Goal: Task Accomplishment & Management: Use online tool/utility

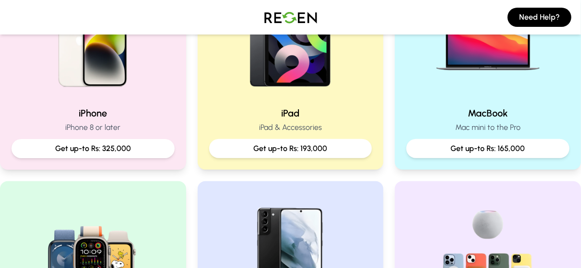
scroll to position [271, 0]
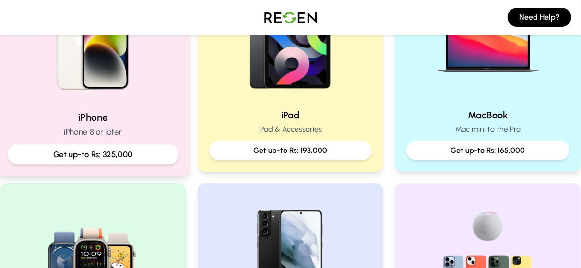
click at [153, 146] on div "Get up-to Rs: 325,000" at bounding box center [93, 155] width 171 height 20
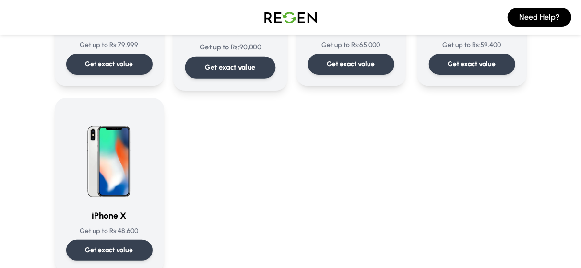
scroll to position [1167, 0]
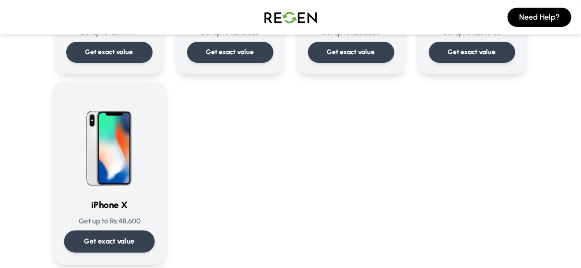
click at [145, 239] on div "Get exact value" at bounding box center [109, 242] width 91 height 22
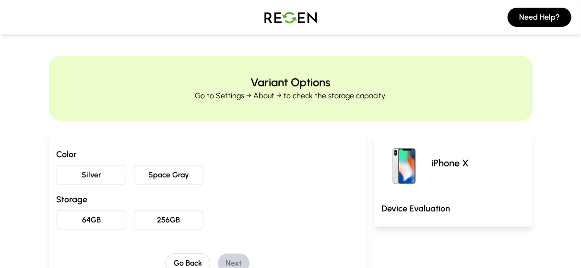
click at [170, 179] on button "Space Gray" at bounding box center [169, 175] width 70 height 20
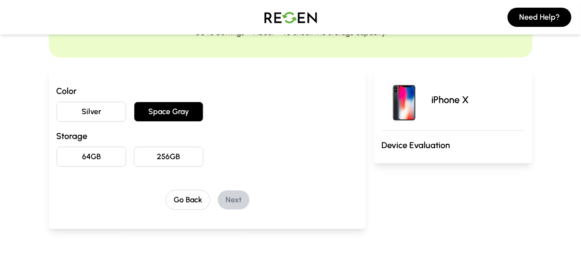
scroll to position [64, 0]
click at [172, 154] on button "256GB" at bounding box center [169, 156] width 70 height 20
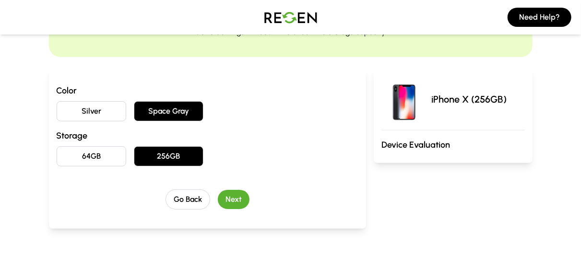
click at [236, 196] on button "Next" at bounding box center [234, 199] width 32 height 19
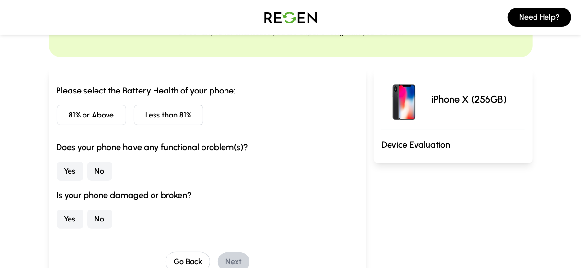
click at [103, 114] on button "81% or Above" at bounding box center [92, 115] width 70 height 20
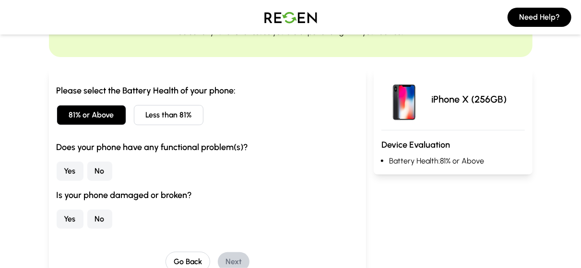
click at [100, 170] on button "No" at bounding box center [99, 171] width 25 height 19
click at [71, 221] on button "Yes" at bounding box center [70, 219] width 27 height 19
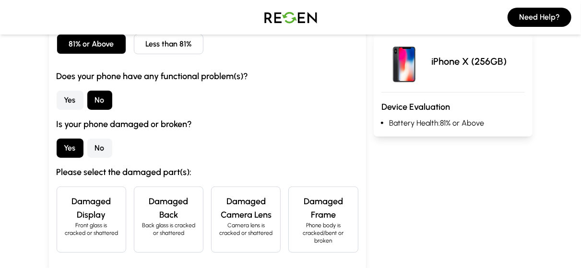
scroll to position [176, 0]
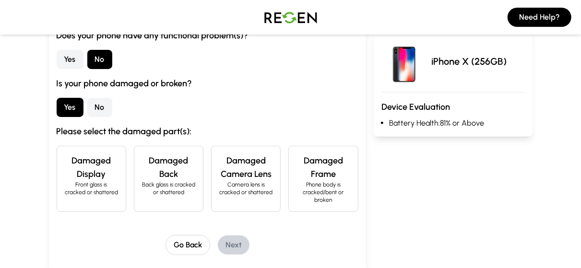
click at [153, 172] on h4 "Damaged Back" at bounding box center [168, 167] width 53 height 27
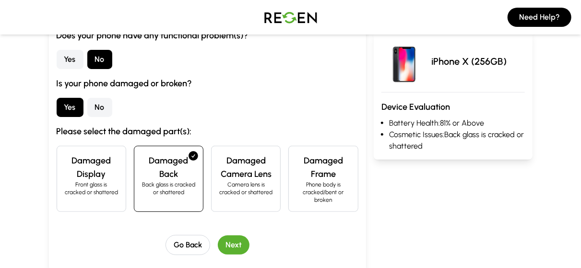
click at [241, 239] on button "Next" at bounding box center [234, 245] width 32 height 19
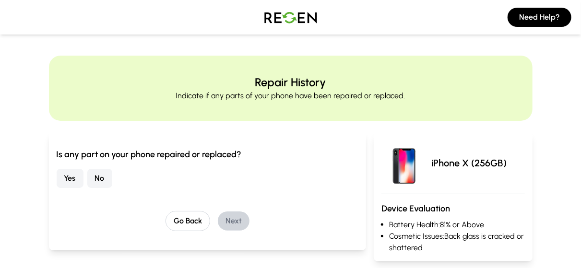
click at [75, 180] on button "Yes" at bounding box center [70, 178] width 27 height 19
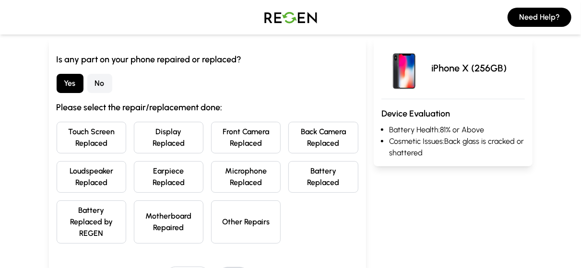
scroll to position [96, 0]
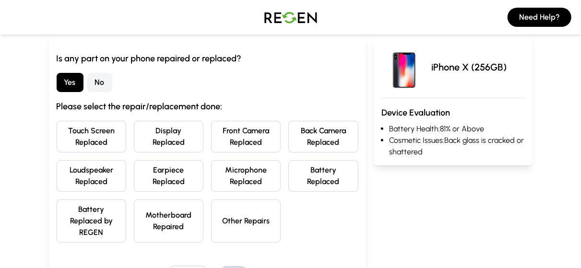
click at [252, 213] on button "Other Repairs" at bounding box center [246, 221] width 70 height 43
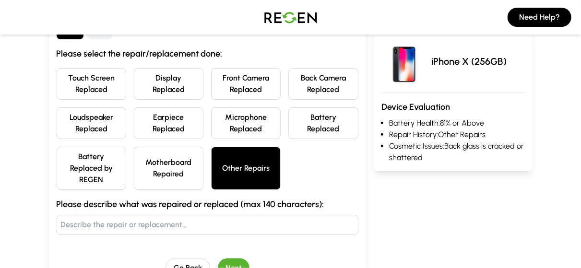
scroll to position [168, 0]
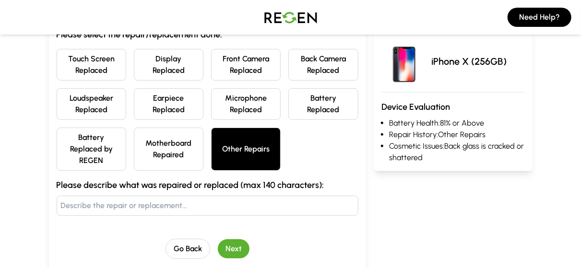
click at [226, 213] on input "text" at bounding box center [208, 206] width 302 height 20
click at [121, 74] on button "Touch Screen Replaced" at bounding box center [92, 65] width 70 height 32
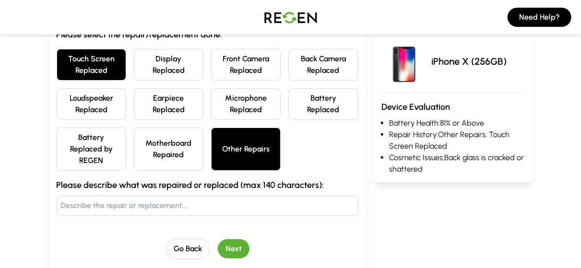
click at [168, 64] on button "Display Replaced" at bounding box center [169, 65] width 70 height 32
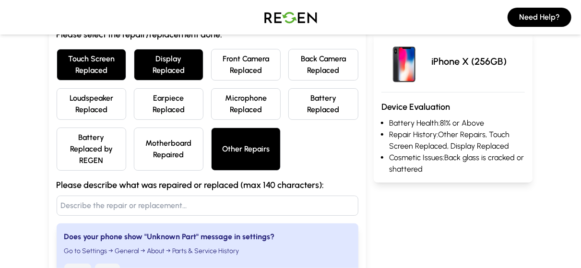
click at [249, 148] on button "Other Repairs" at bounding box center [246, 149] width 70 height 43
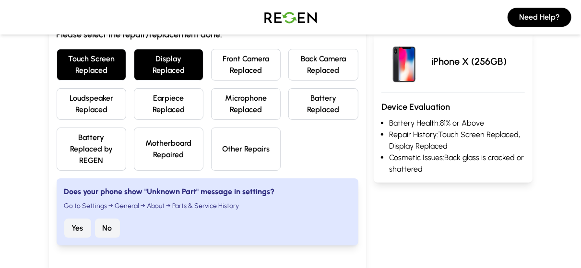
click at [87, 62] on button "Touch Screen Replaced" at bounding box center [92, 65] width 70 height 32
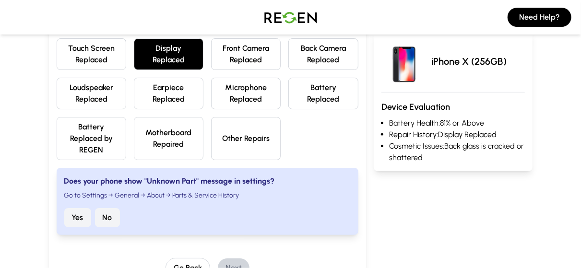
scroll to position [184, 0]
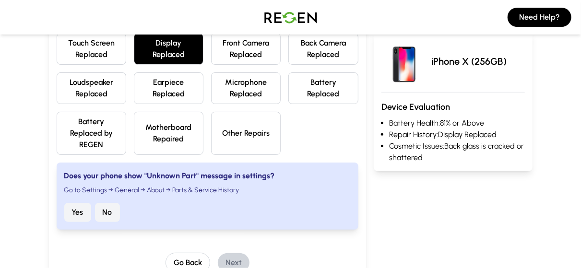
click at [112, 212] on button "No" at bounding box center [107, 212] width 25 height 19
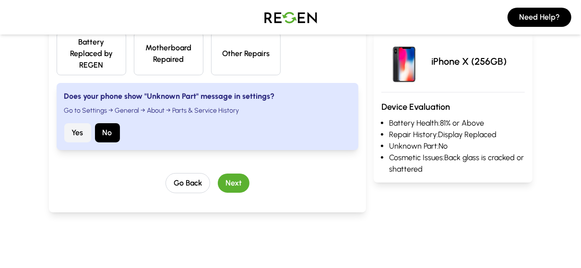
scroll to position [264, 0]
click at [240, 185] on button "Next" at bounding box center [234, 182] width 32 height 19
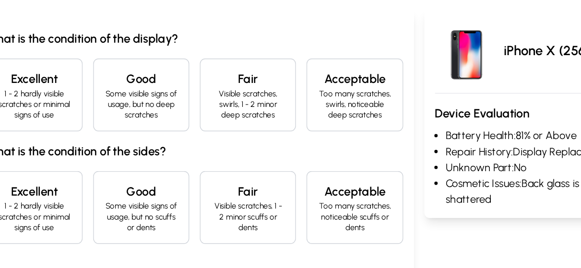
scroll to position [54, 0]
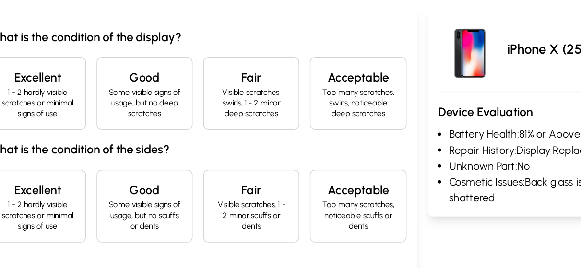
click at [171, 145] on p "Some visible signs of usage, but no deep scratches" at bounding box center [168, 148] width 53 height 23
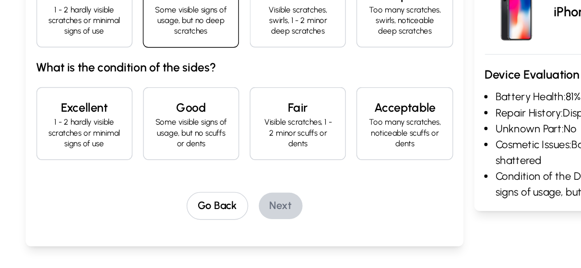
scroll to position [134, 0]
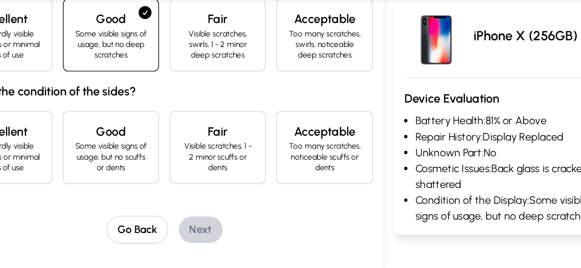
click at [248, 145] on p "Visible scratches, 1 - 2 minor scuffs or dents" at bounding box center [245, 149] width 53 height 23
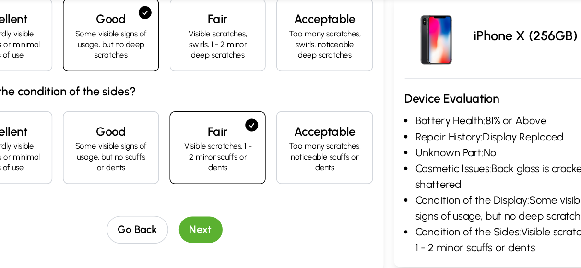
click at [233, 210] on button "Next" at bounding box center [234, 201] width 32 height 19
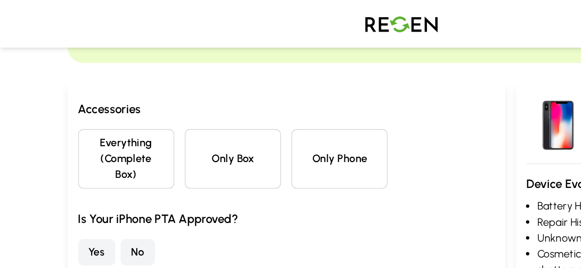
scroll to position [75, 0]
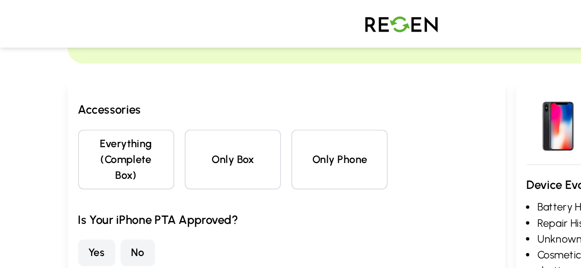
click at [247, 109] on button "Only Phone" at bounding box center [246, 115] width 70 height 43
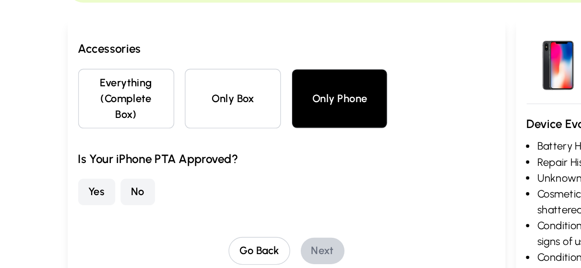
click at [62, 174] on button "Yes" at bounding box center [70, 183] width 27 height 19
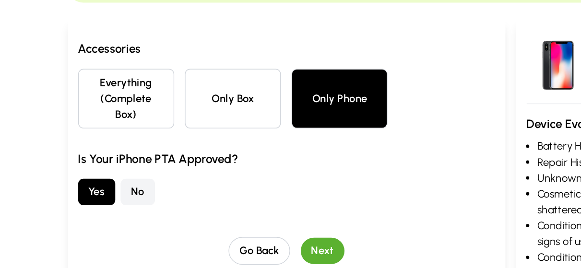
click at [235, 216] on button "Next" at bounding box center [234, 225] width 32 height 19
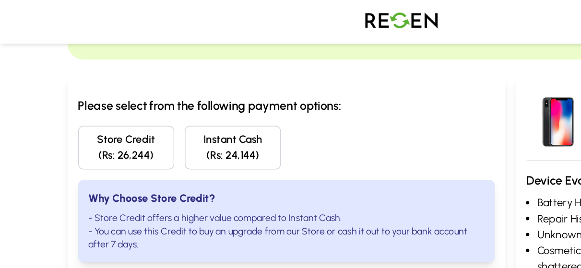
click at [197, 106] on button "Instant Cash (Rs: 24,144)" at bounding box center [169, 110] width 70 height 32
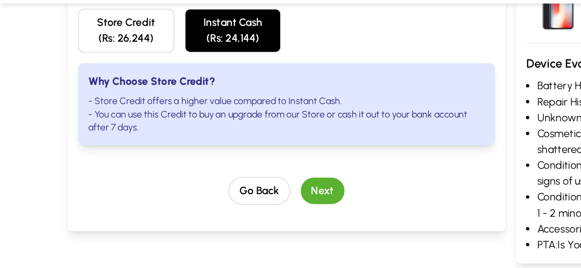
scroll to position [130, 0]
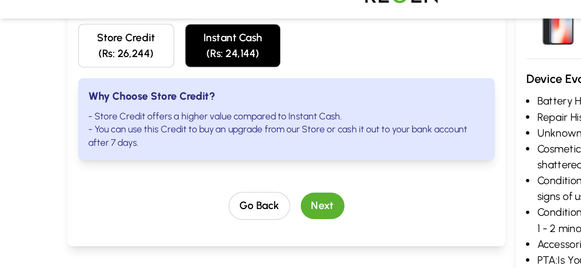
click at [239, 176] on button "Next" at bounding box center [234, 170] width 32 height 19
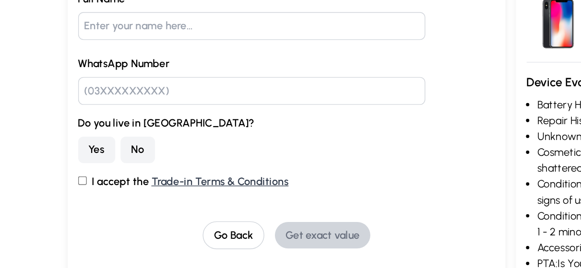
scroll to position [111, 0]
